Goal: Find specific page/section: Find specific page/section

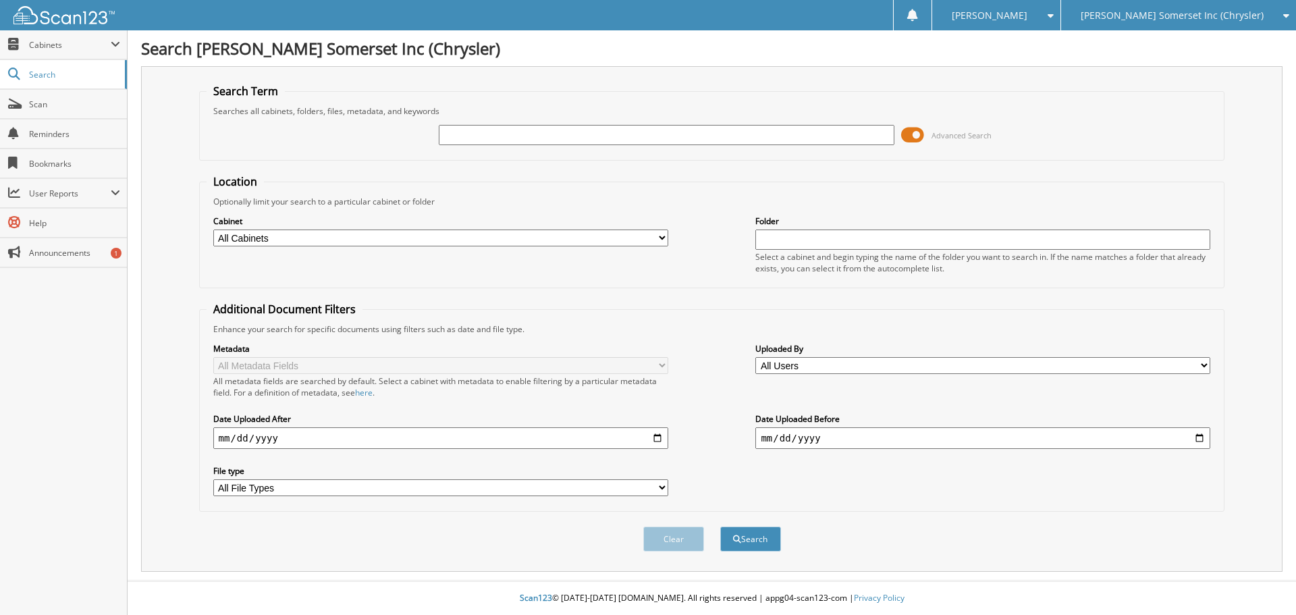
click at [909, 130] on span at bounding box center [912, 135] width 23 height 20
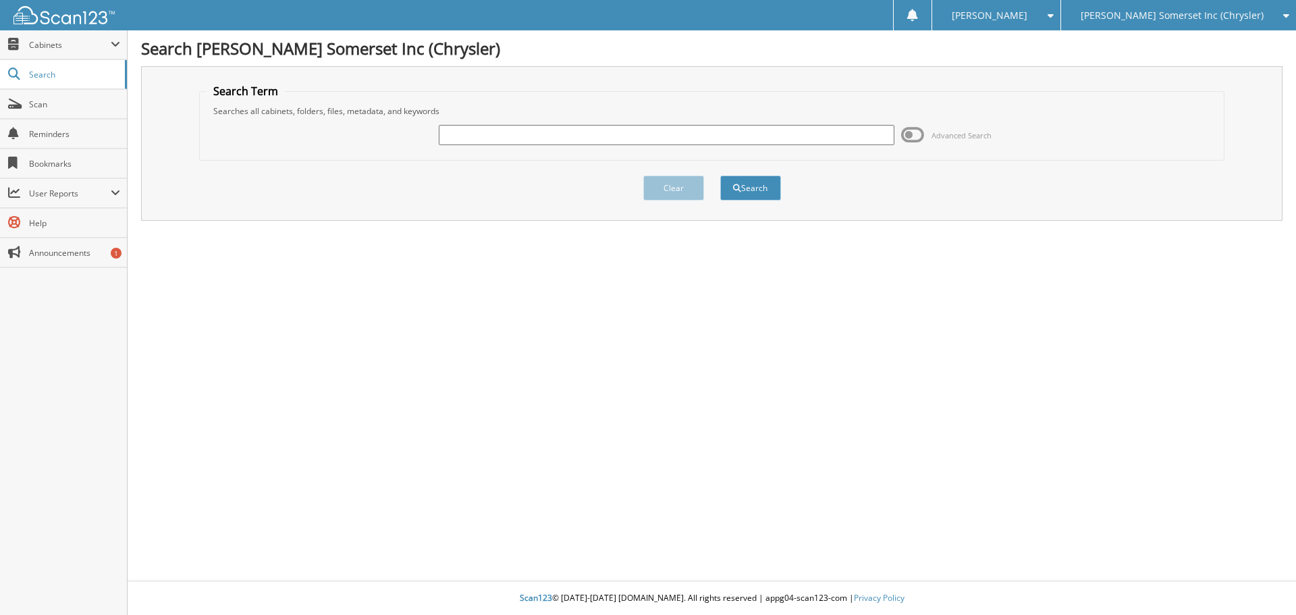
click at [674, 136] on input "text" at bounding box center [666, 135] width 455 height 20
type input "[PERSON_NAME]"
click at [720, 176] on button "Search" at bounding box center [750, 188] width 61 height 25
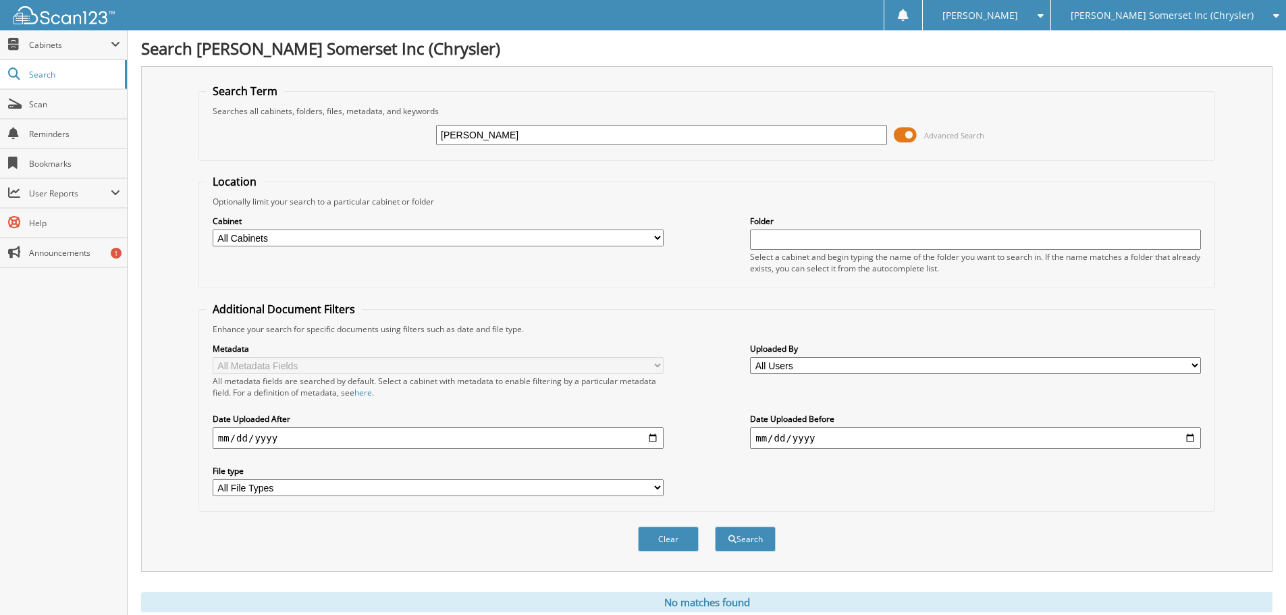
click at [904, 136] on span at bounding box center [905, 135] width 23 height 20
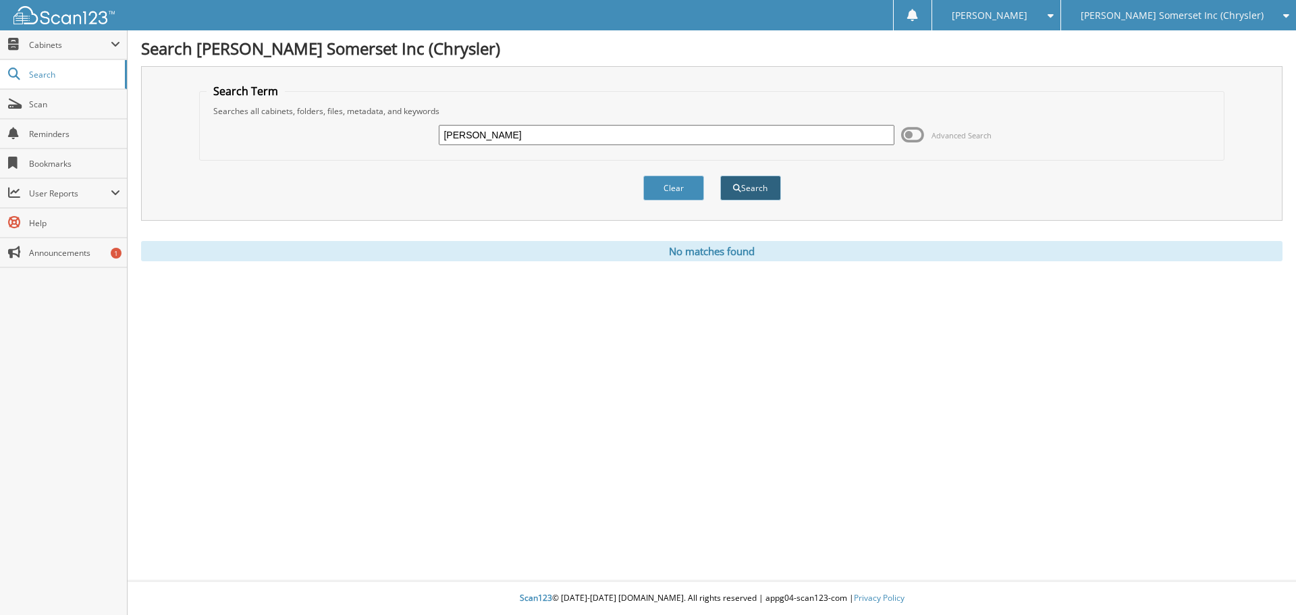
click at [741, 193] on button "Search" at bounding box center [750, 188] width 61 height 25
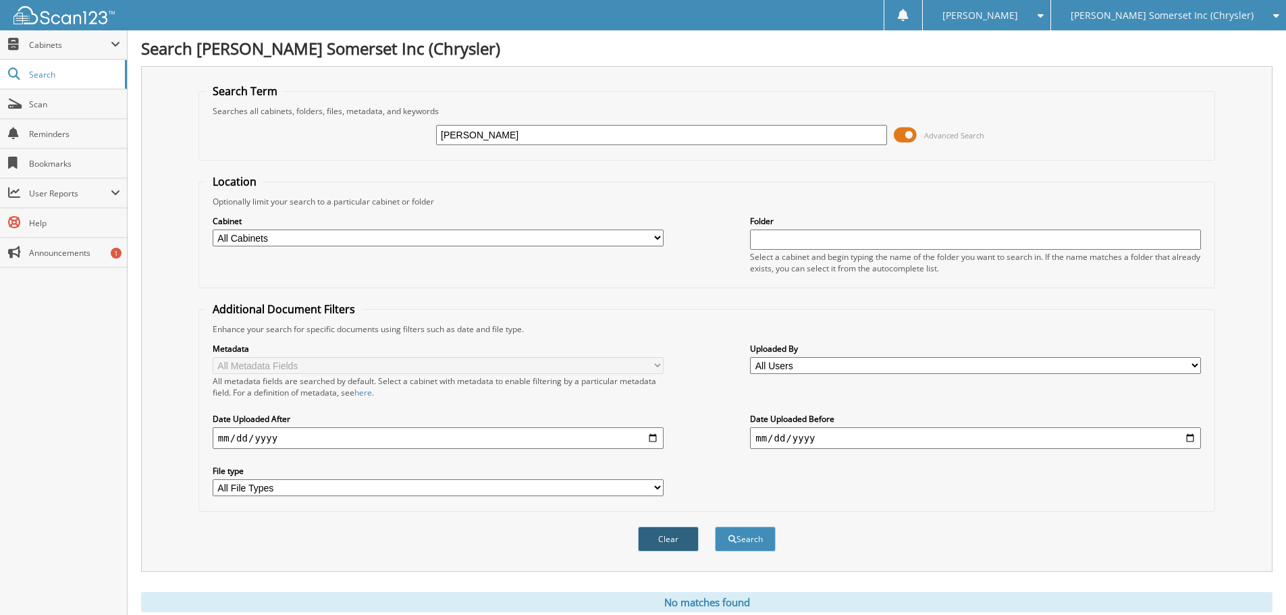
click at [683, 534] on button "Clear" at bounding box center [668, 539] width 61 height 25
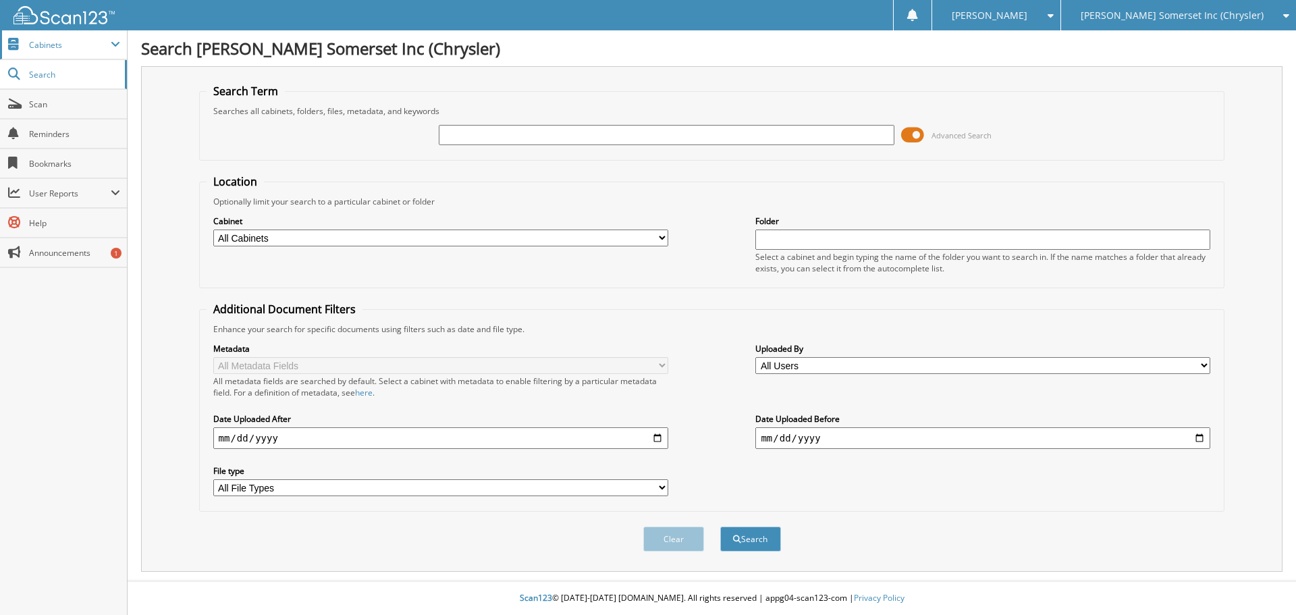
click at [95, 45] on span "Cabinets" at bounding box center [70, 44] width 82 height 11
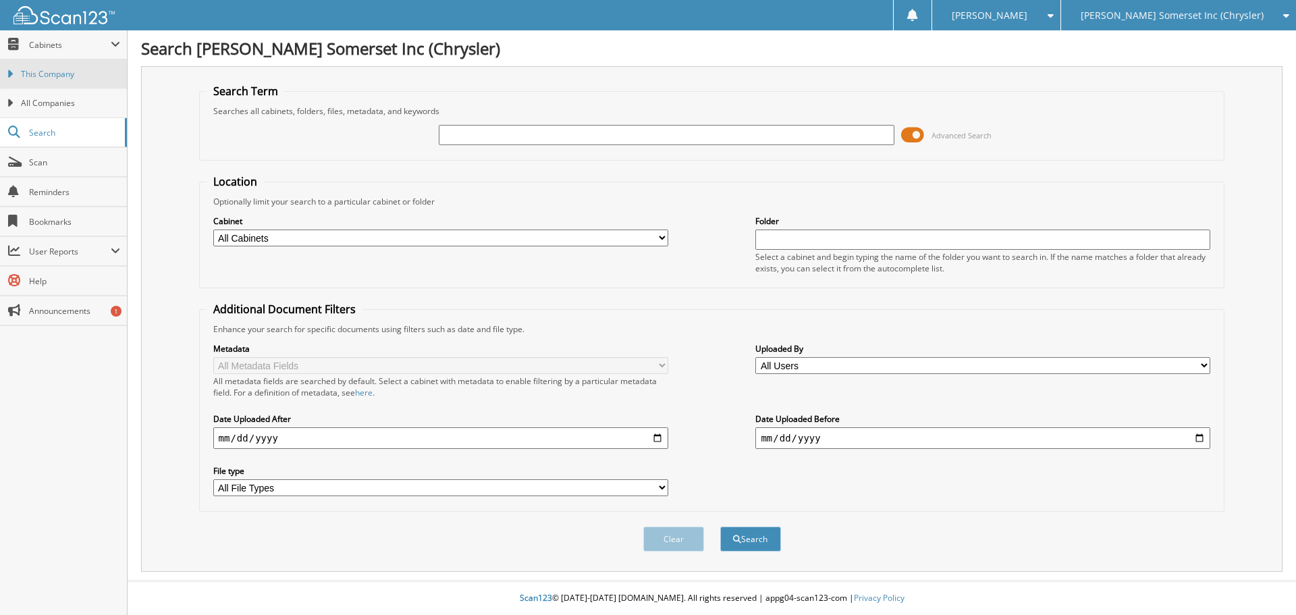
click at [95, 78] on span "This Company" at bounding box center [70, 74] width 99 height 12
